Goal: Information Seeking & Learning: Compare options

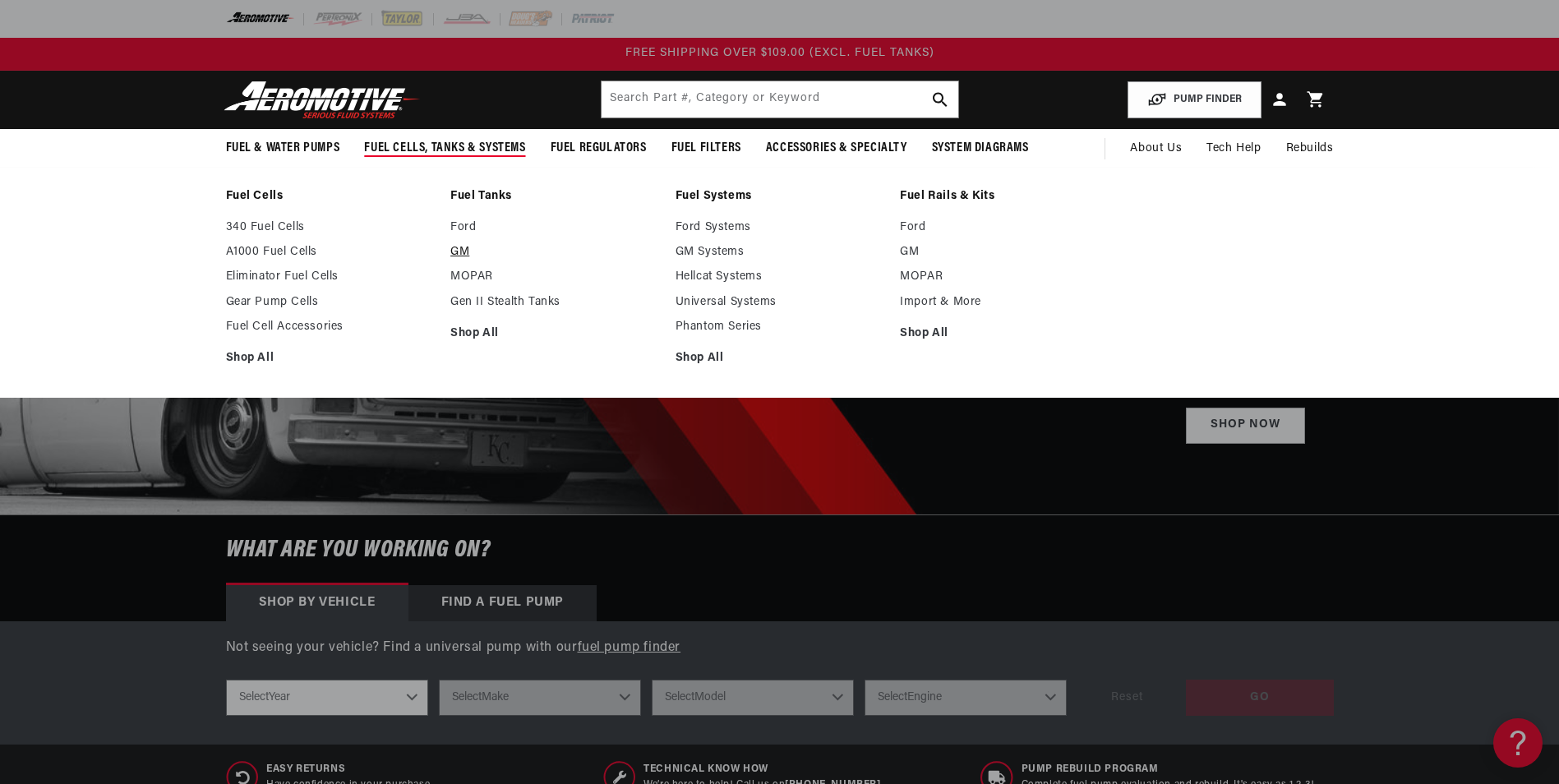
click at [461, 250] on link "GM" at bounding box center [555, 252] width 208 height 15
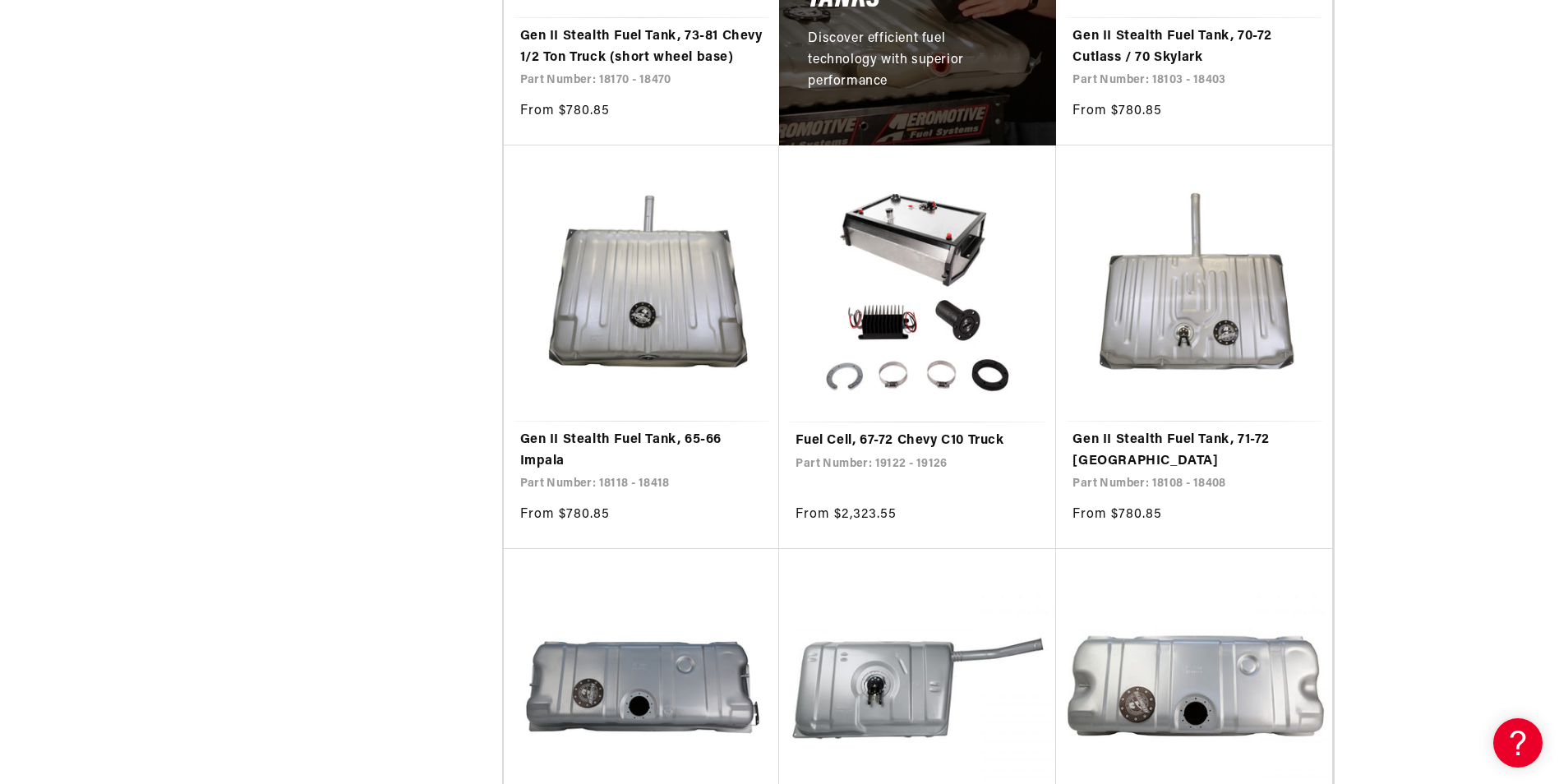
scroll to position [1233, 0]
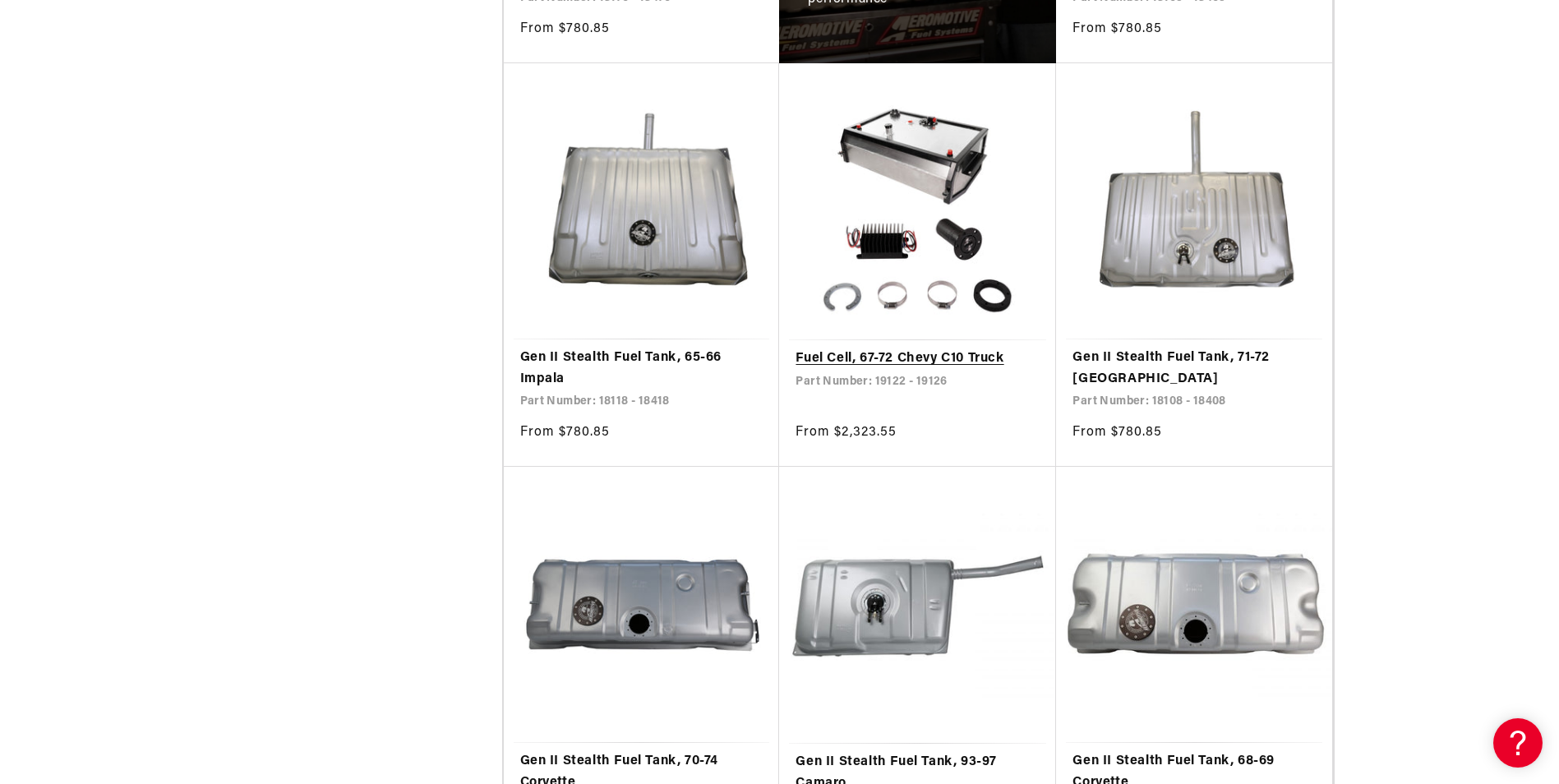
click at [907, 349] on link "Fuel Cell, 67-72 Chevy C10 Truck" at bounding box center [917, 360] width 244 height 22
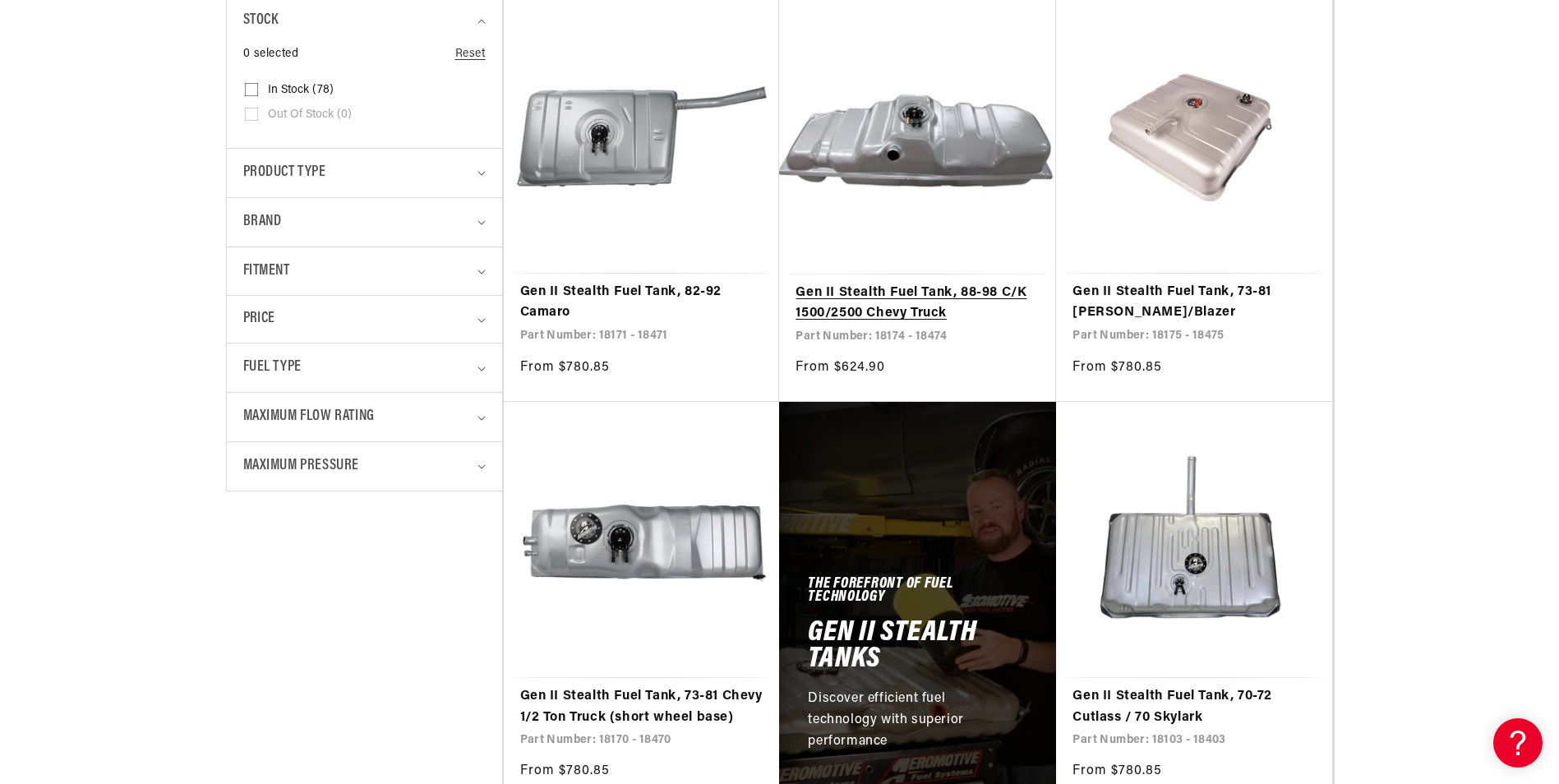
scroll to position [493, 0]
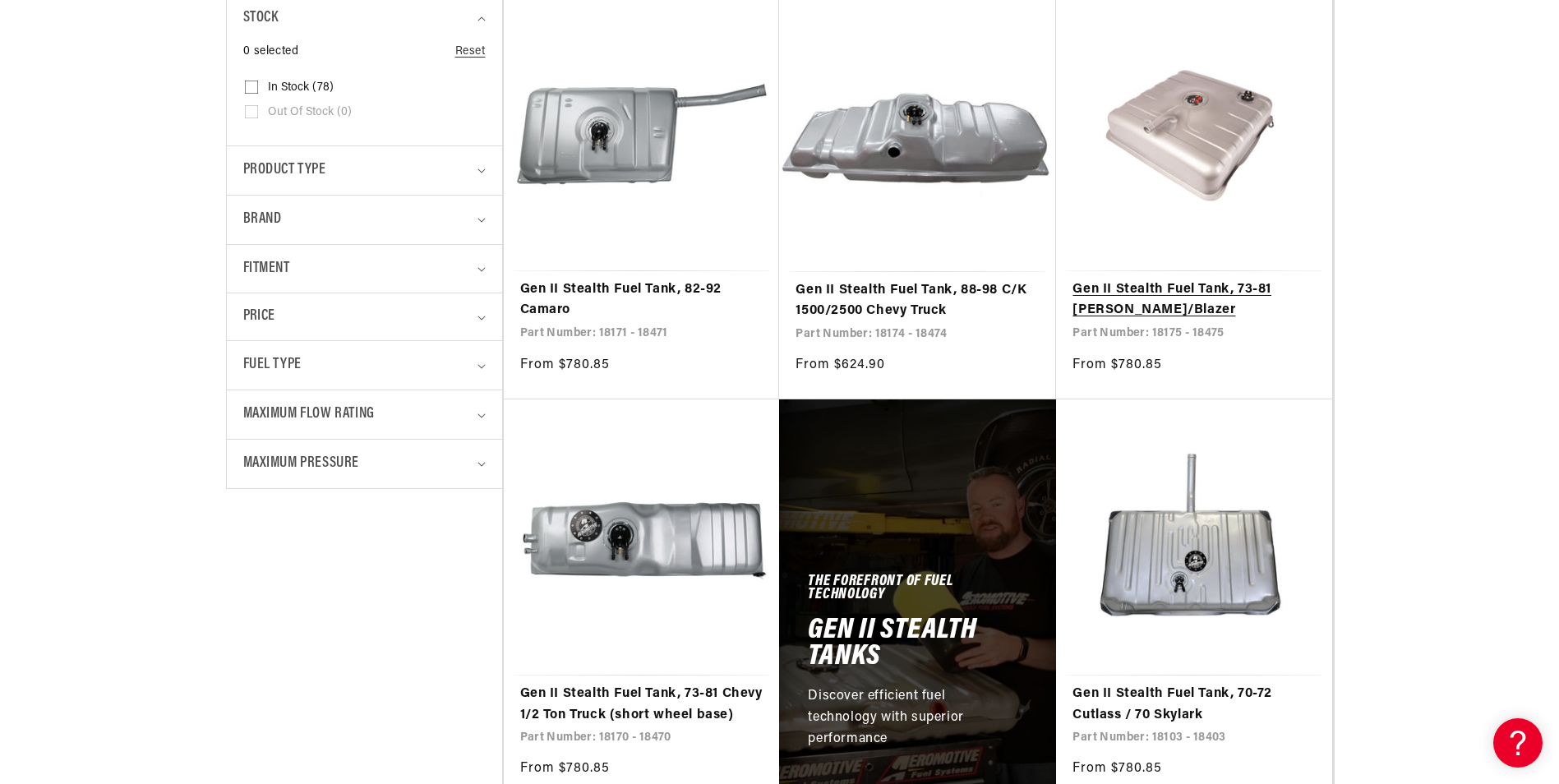
click at [1138, 290] on link "Gen II Stealth Fuel Tank, 73-81 [PERSON_NAME]/Blazer" at bounding box center [1195, 300] width 243 height 42
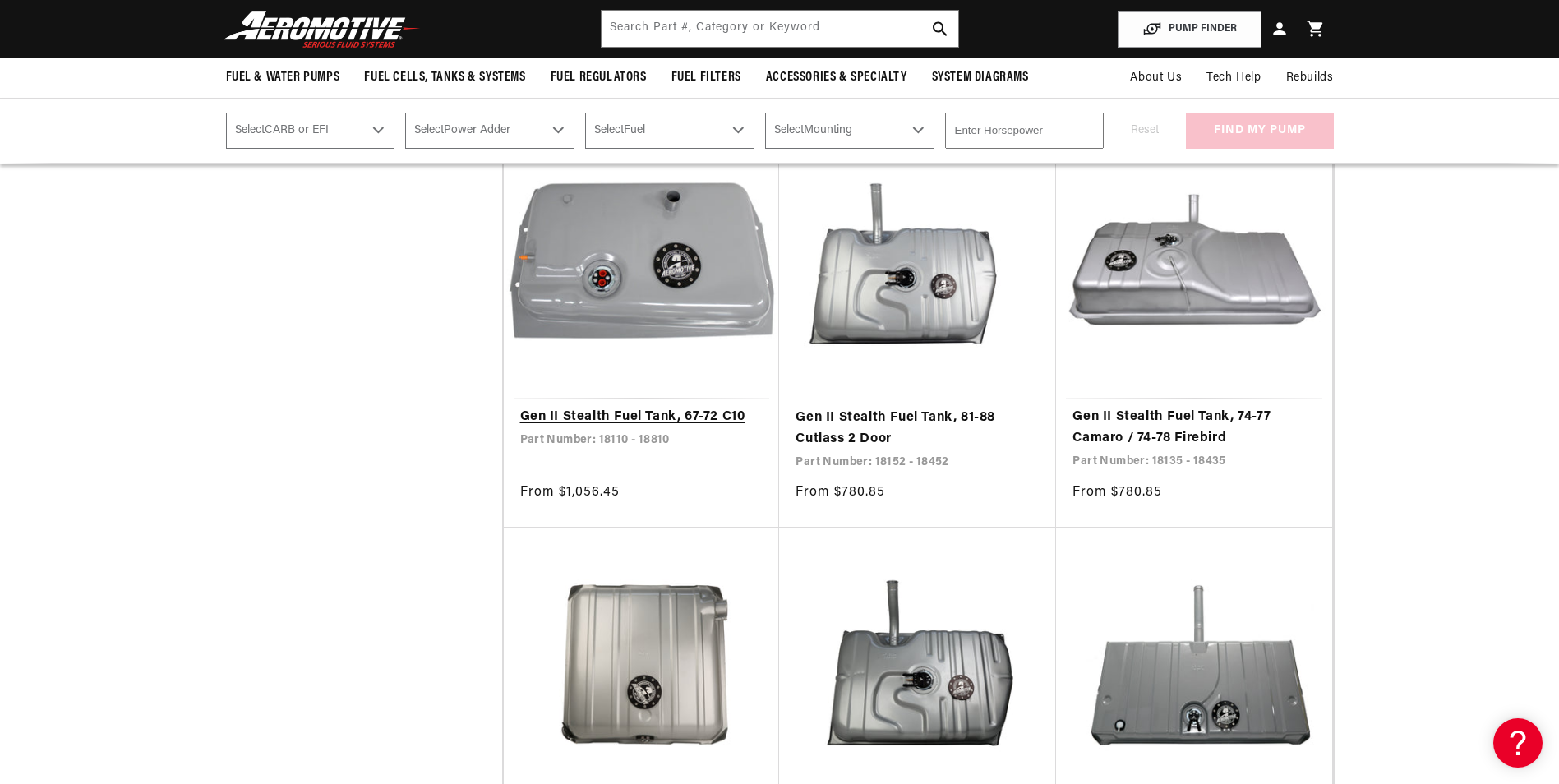
scroll to position [1973, 0]
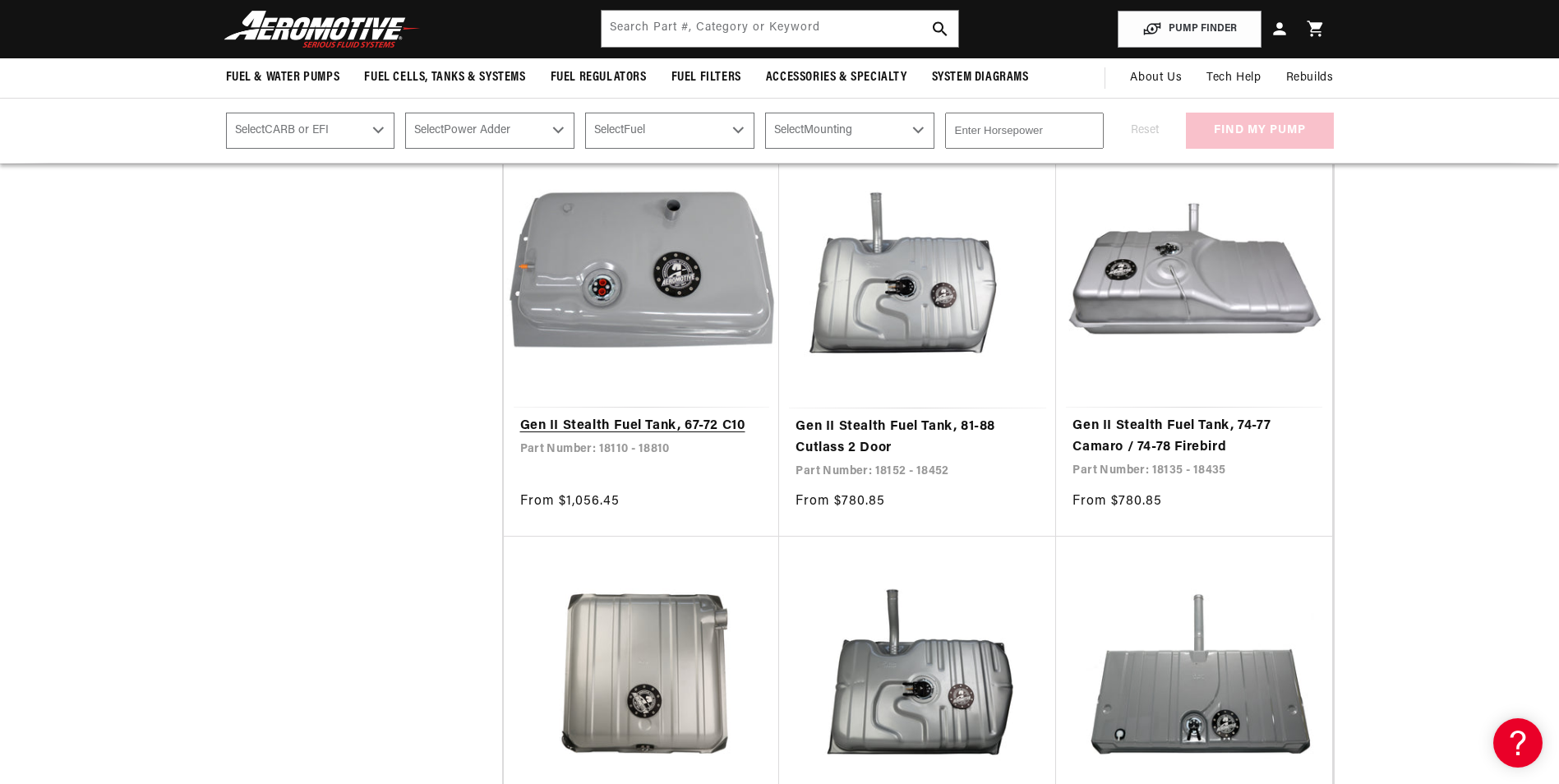
click at [606, 437] on link "Gen II Stealth Fuel Tank, 67-72 C10" at bounding box center [642, 427] width 243 height 22
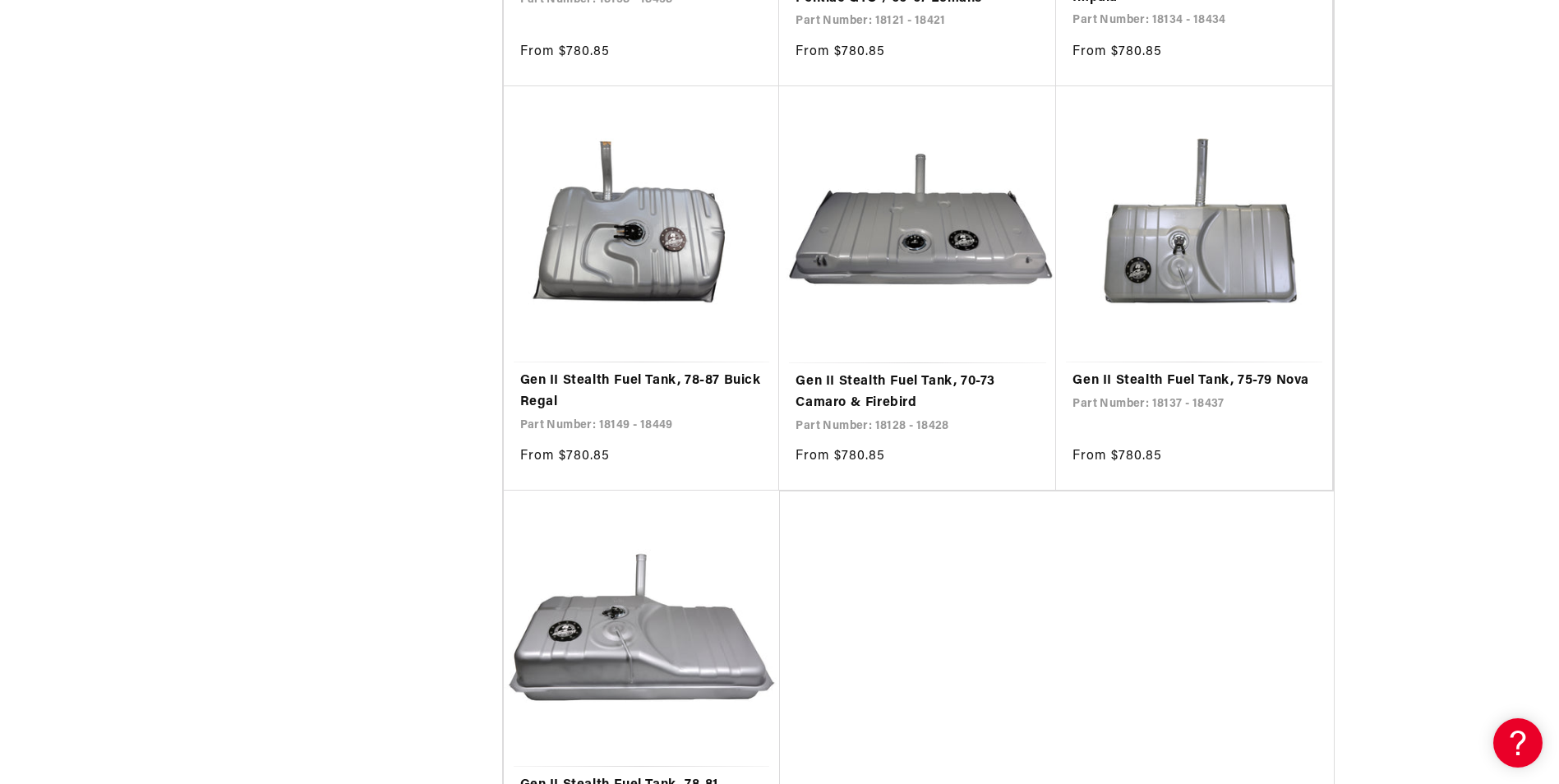
scroll to position [3288, 0]
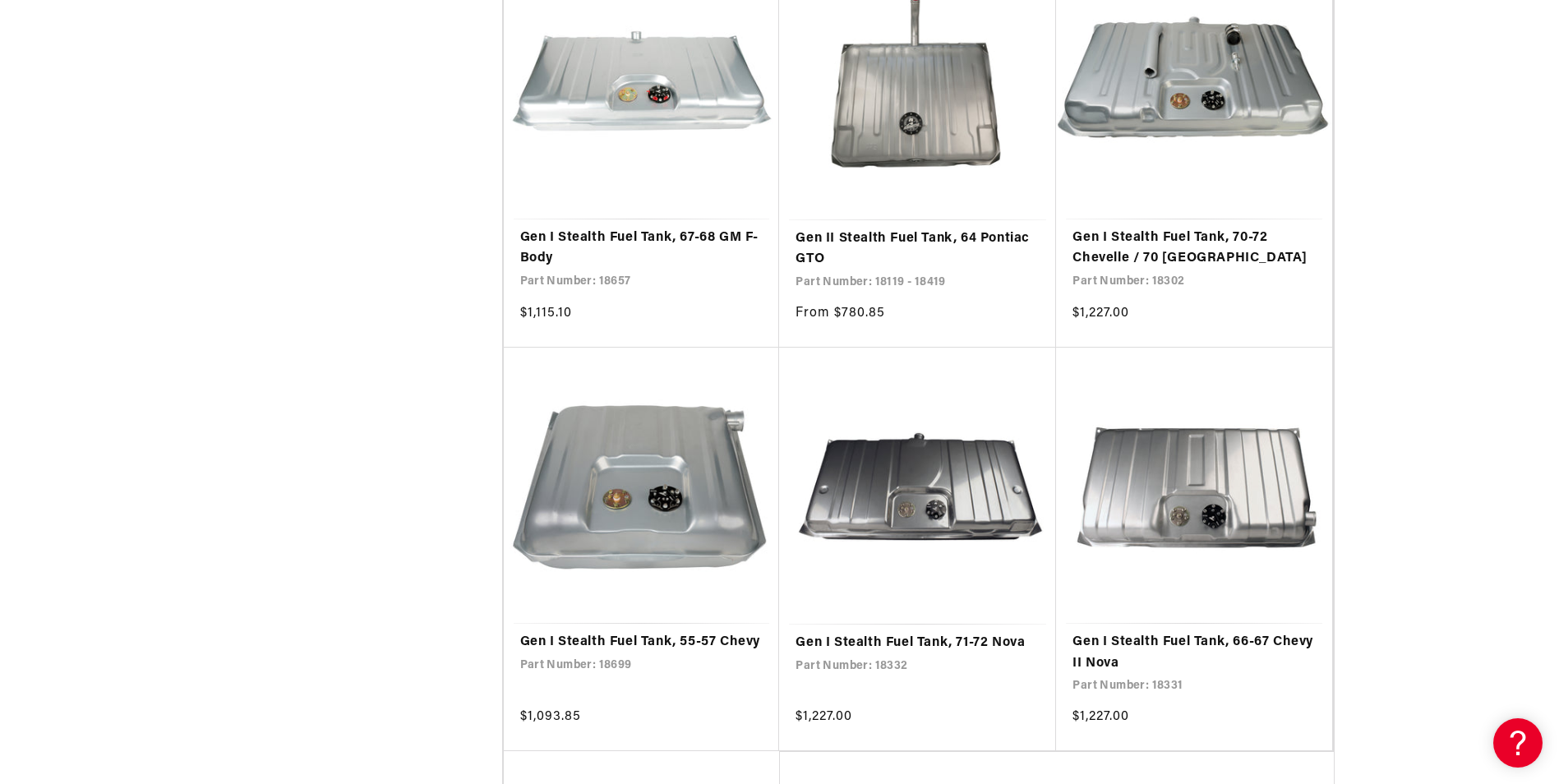
scroll to position [6329, 0]
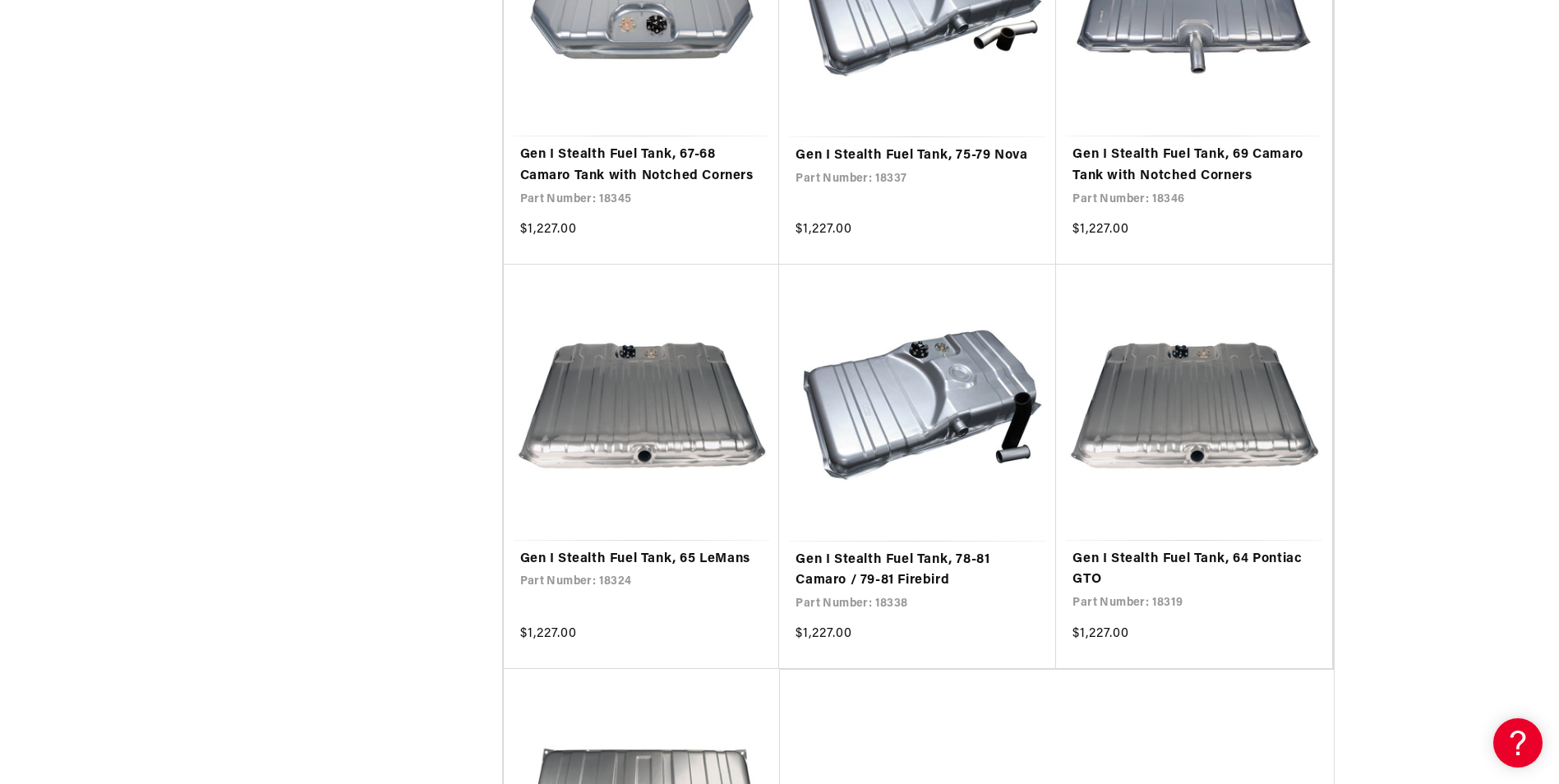
scroll to position [9617, 0]
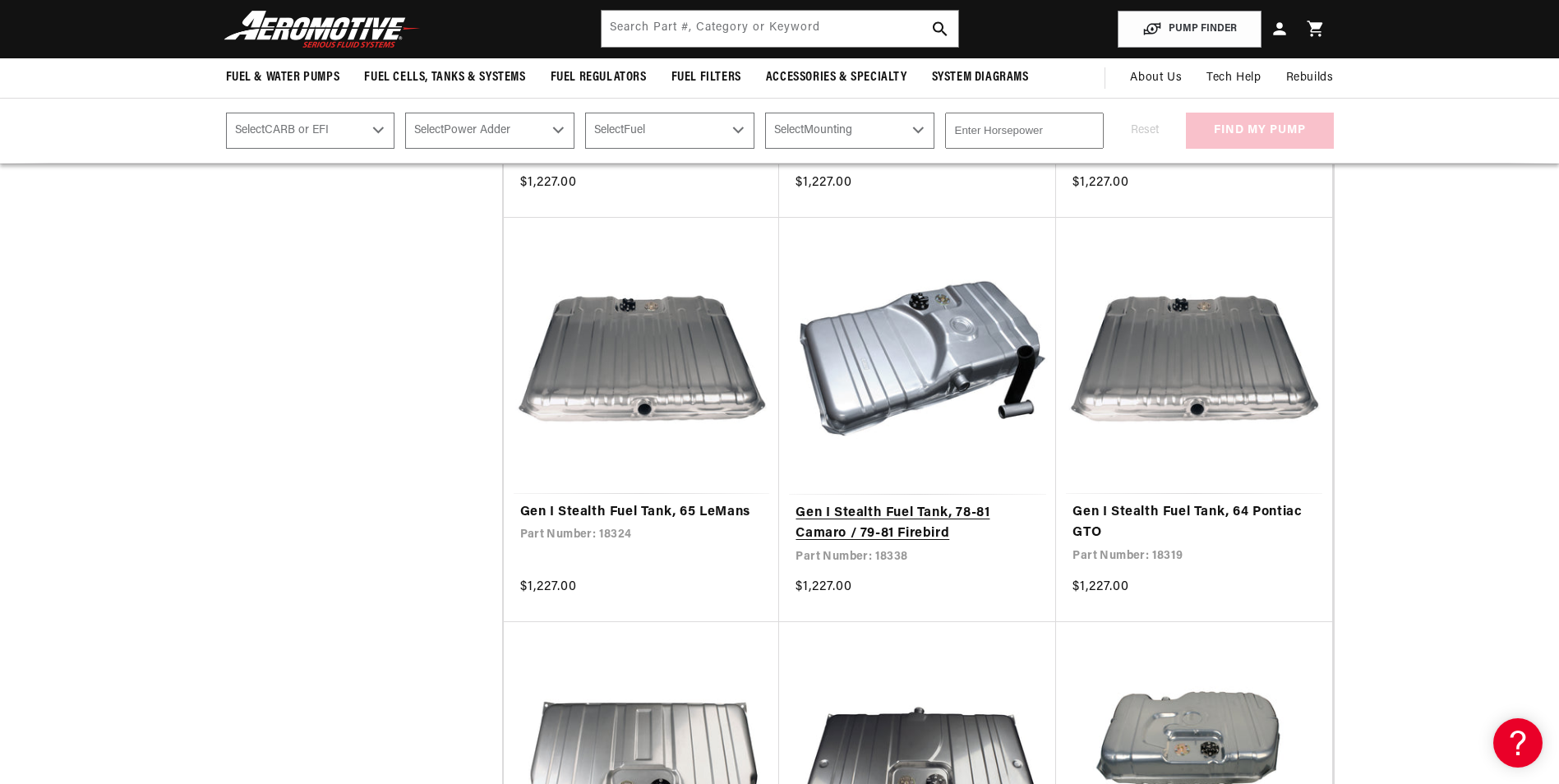
scroll to position [9452, 0]
